Goal: Task Accomplishment & Management: Manage account settings

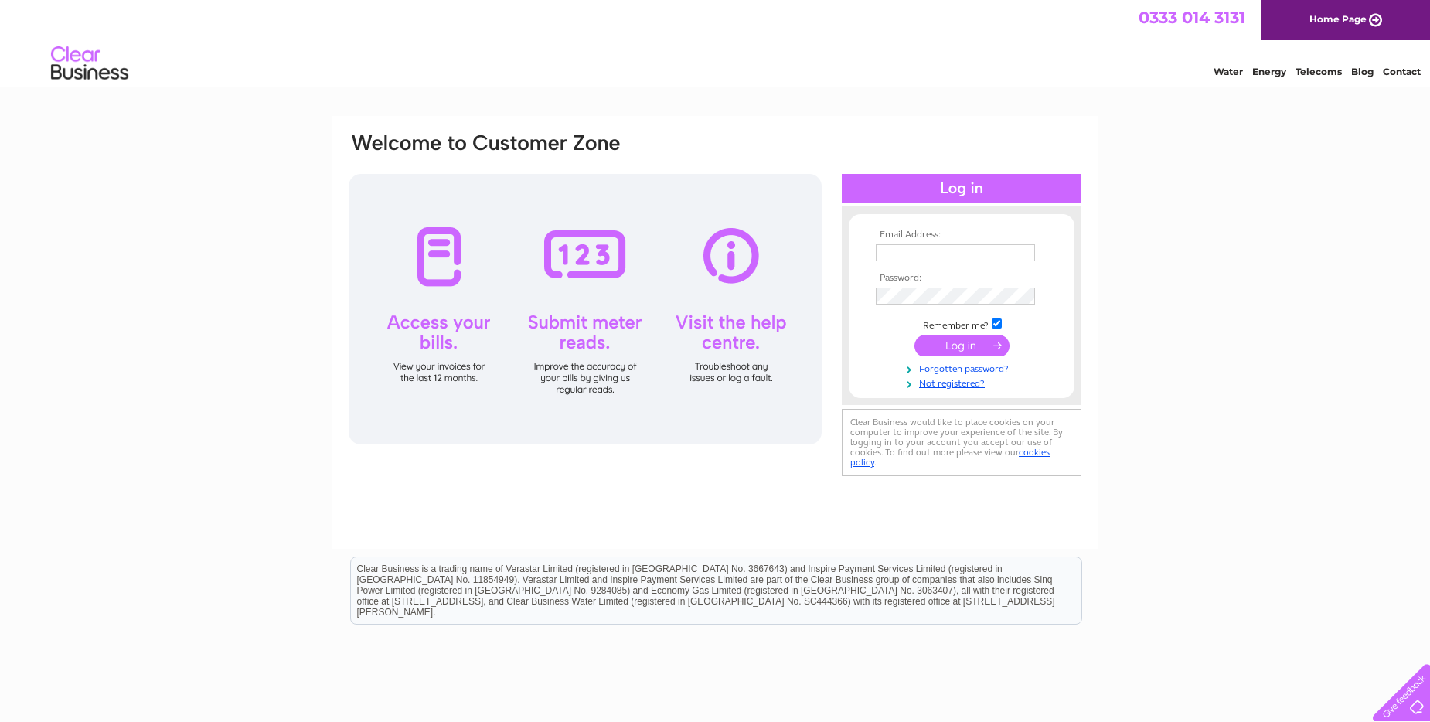
click at [907, 254] on input "text" at bounding box center [955, 252] width 159 height 17
type input "Dunsmorebrothers@btconnect.com"
click at [914, 336] on input "submit" at bounding box center [961, 347] width 95 height 22
click at [976, 350] on input "submit" at bounding box center [961, 347] width 95 height 22
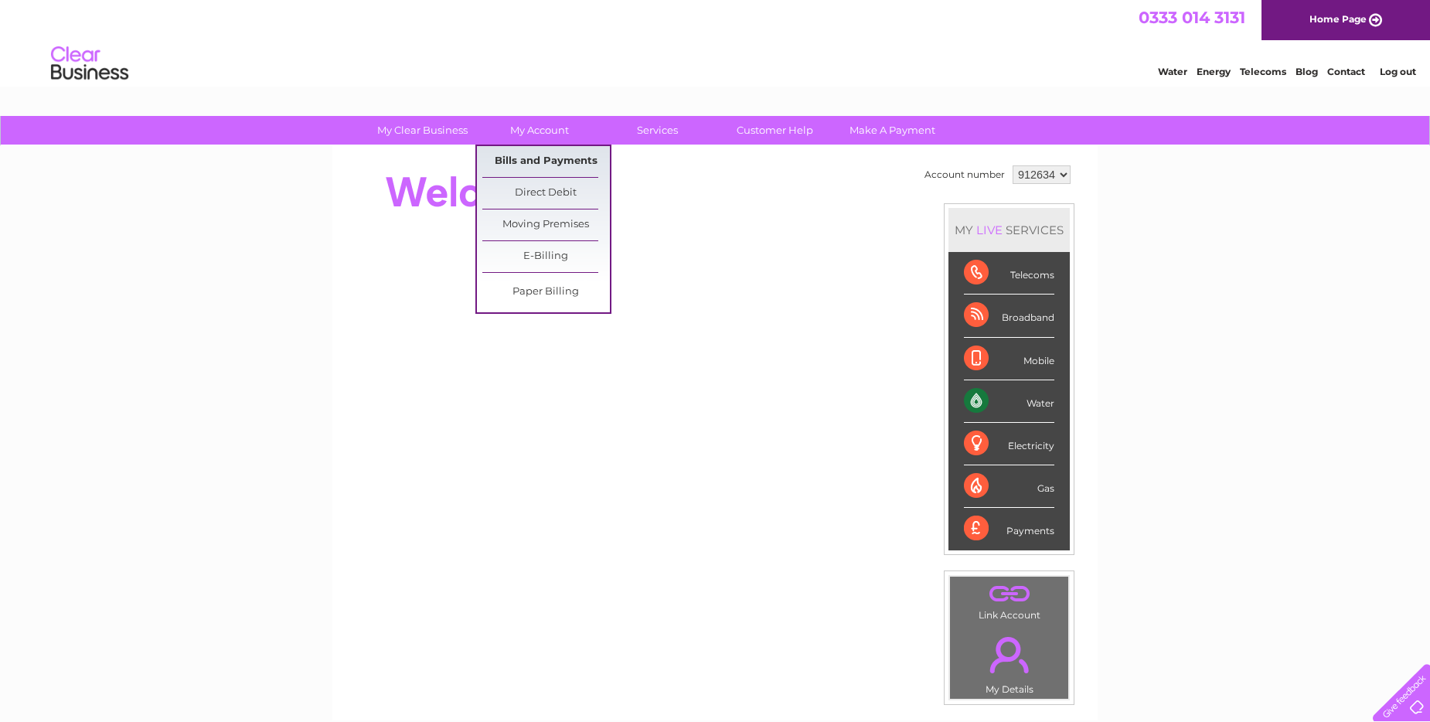
click at [546, 166] on link "Bills and Payments" at bounding box center [546, 161] width 128 height 31
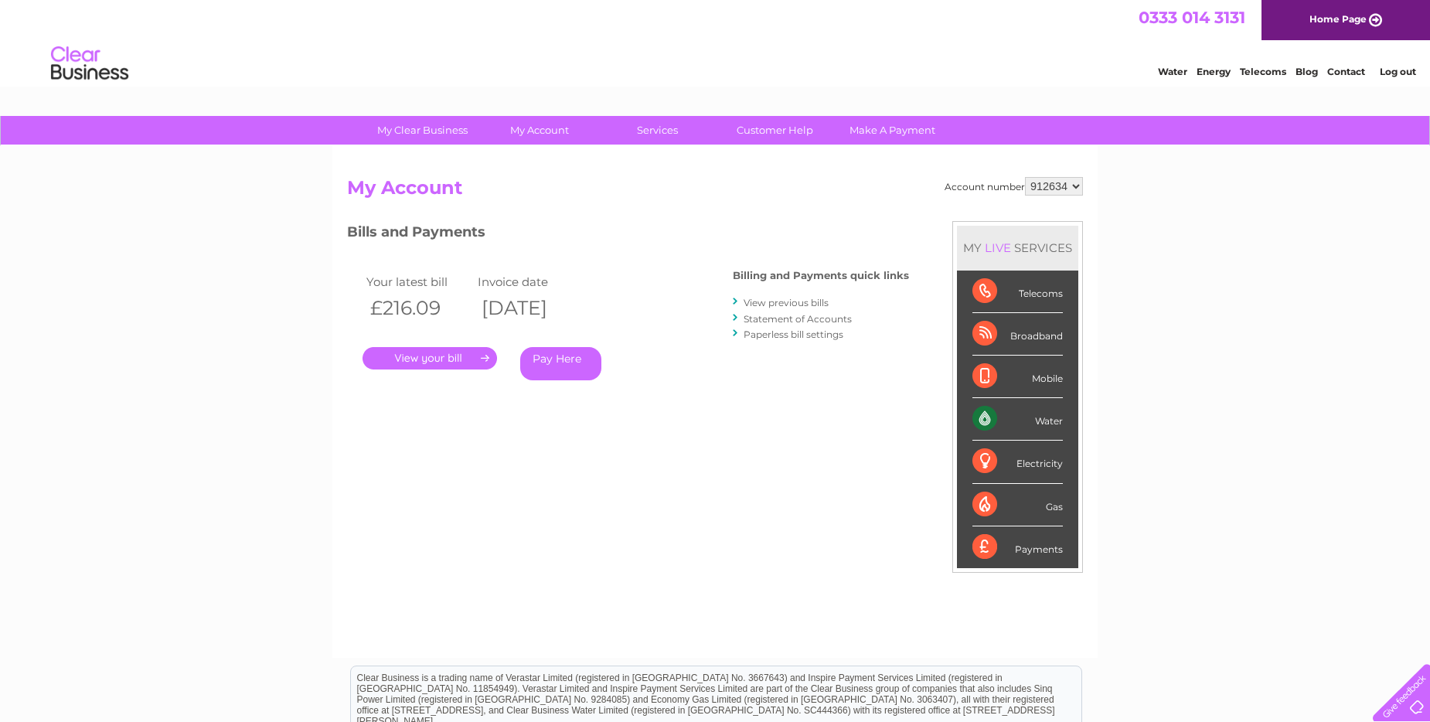
click at [430, 354] on link "." at bounding box center [429, 358] width 134 height 22
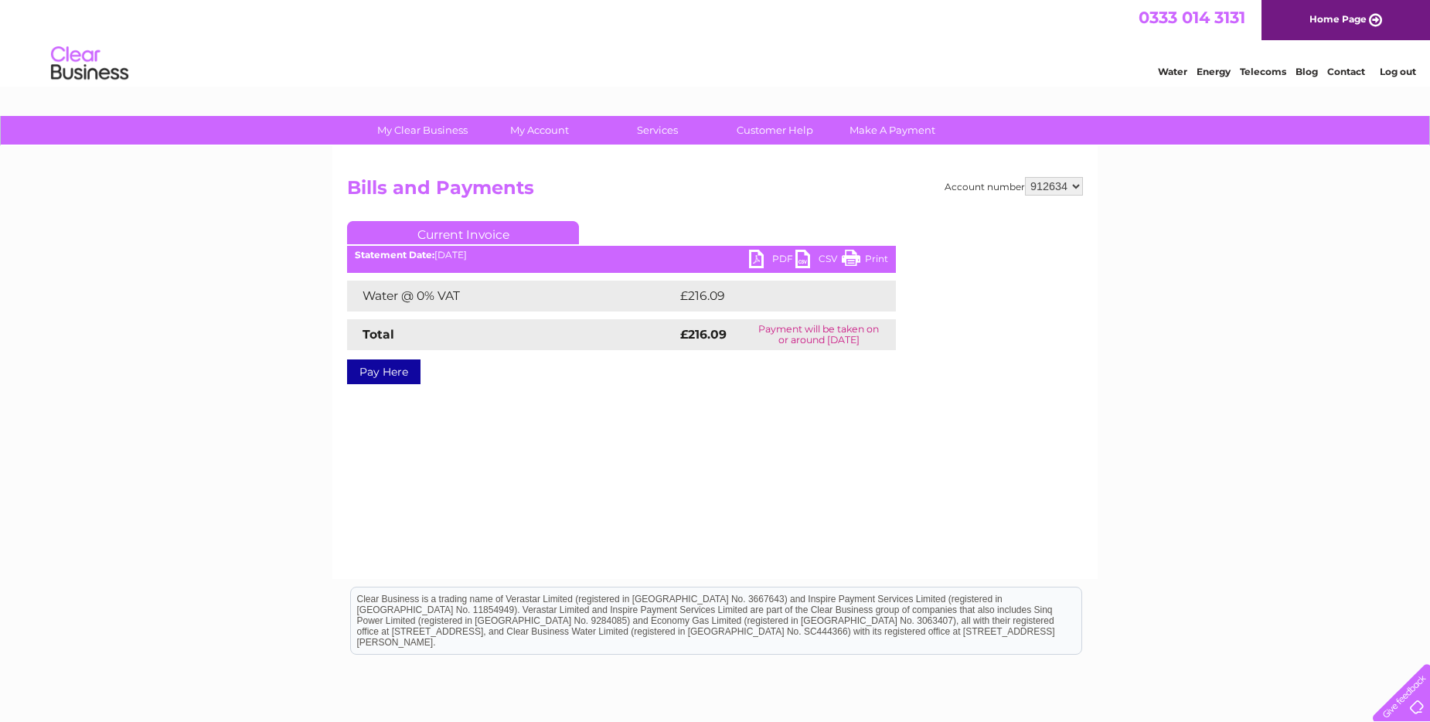
click at [764, 256] on link "PDF" at bounding box center [772, 261] width 46 height 22
